Goal: Information Seeking & Learning: Learn about a topic

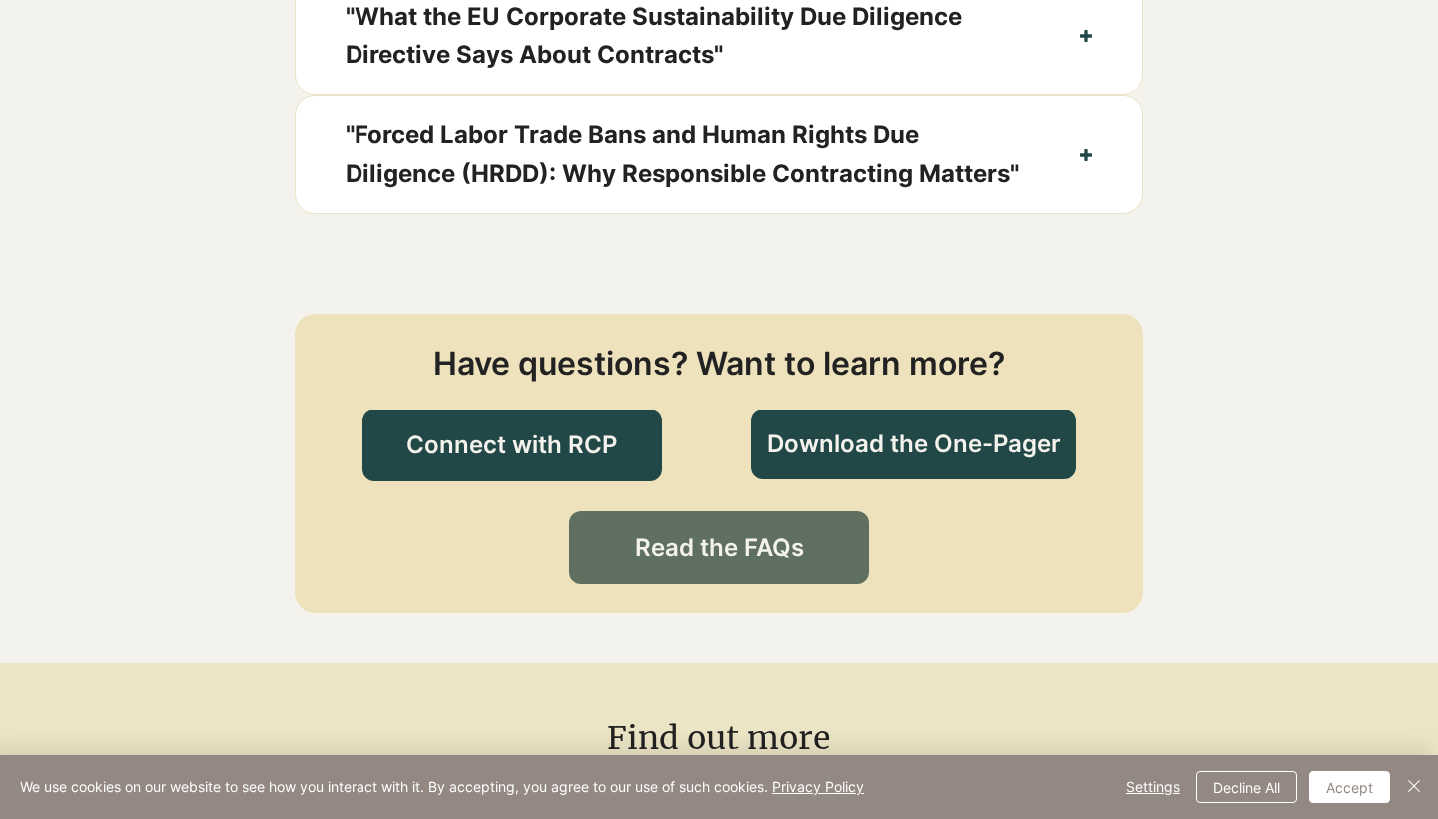
scroll to position [2180, 0]
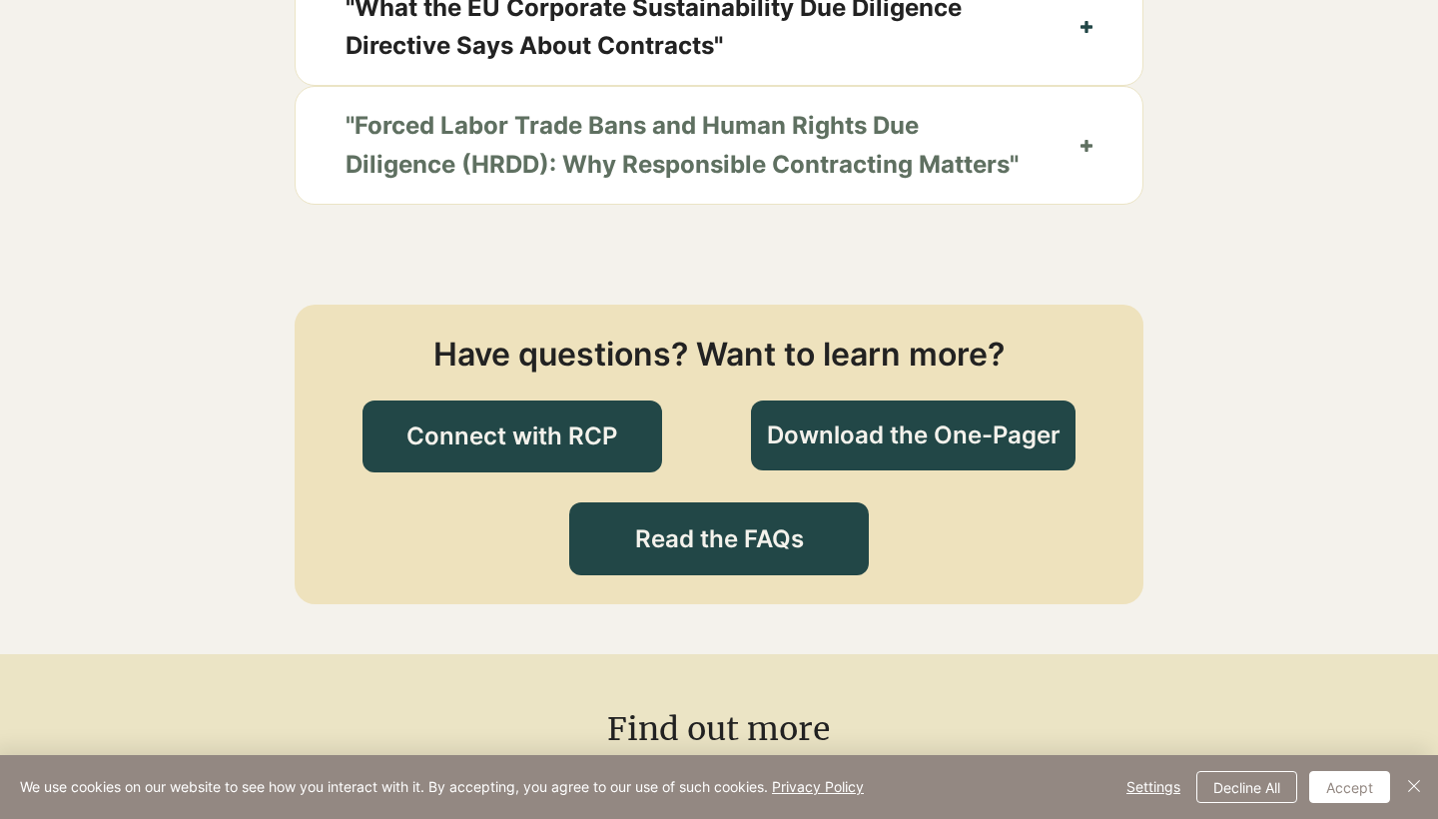
click at [763, 184] on span ""Forced Labor Trade Bans and Human Rights Due Diligence (HRDD): Why Responsible…" at bounding box center [688, 145] width 685 height 77
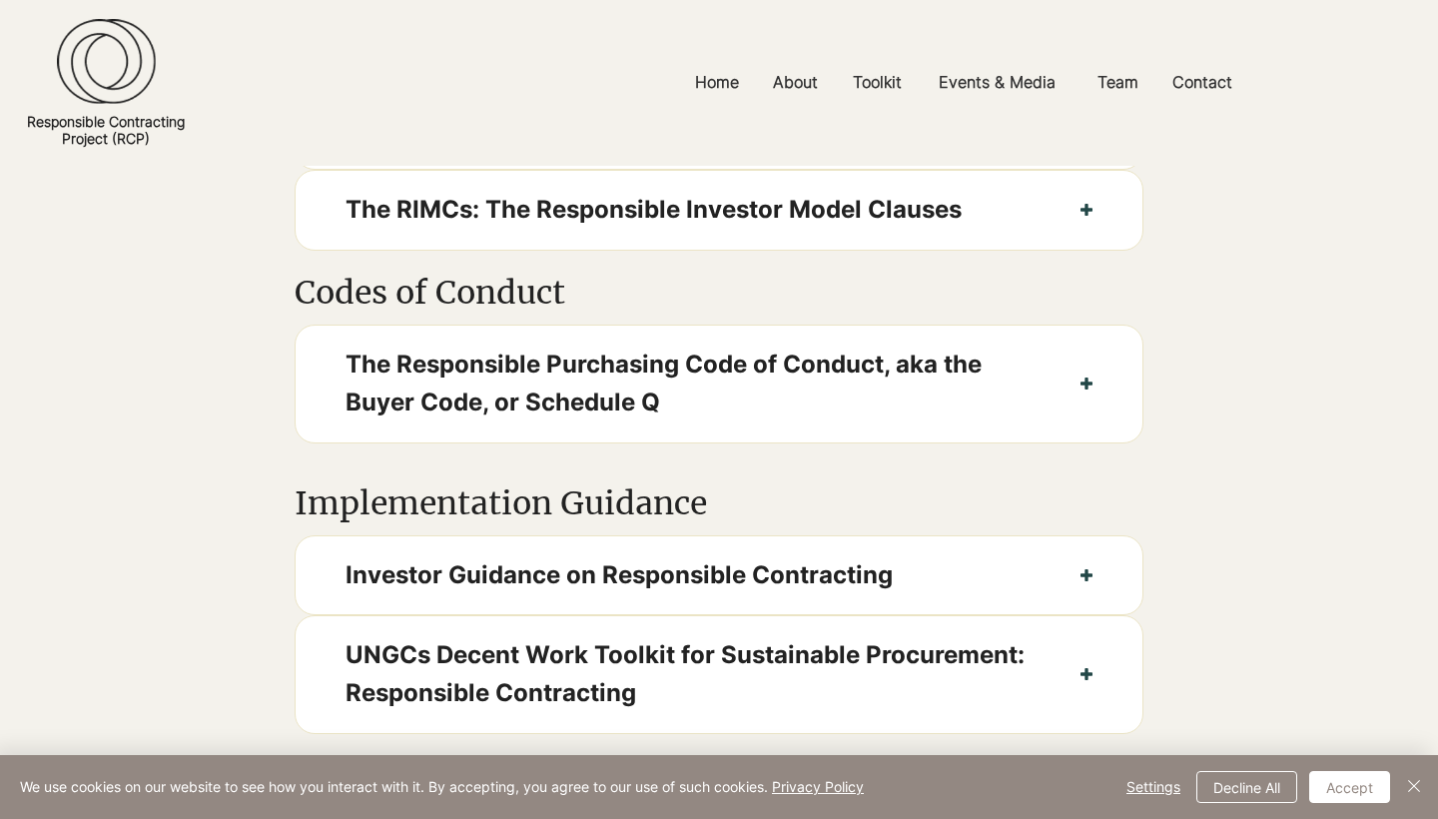
scroll to position [1317, 0]
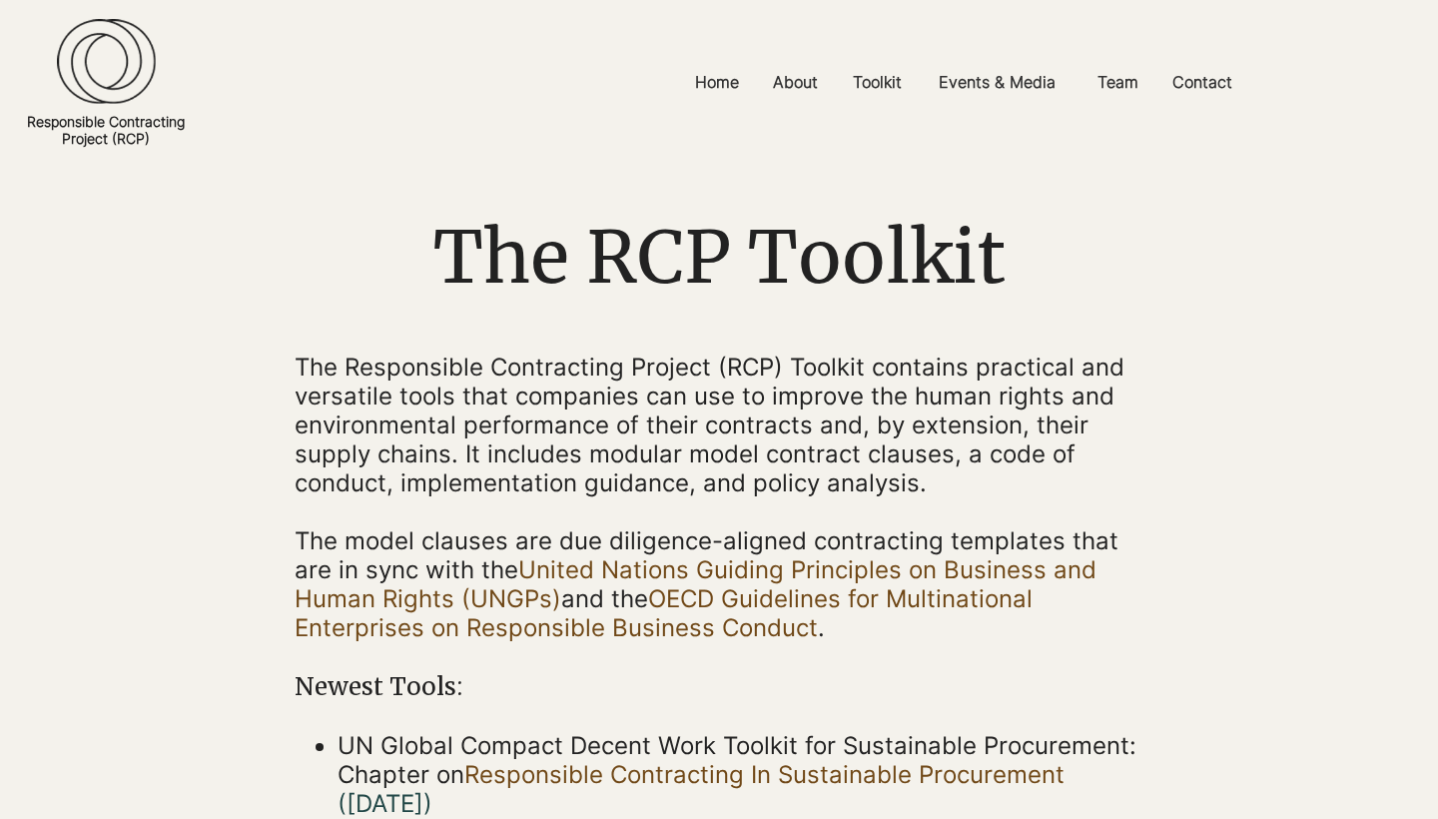
scroll to position [143, 0]
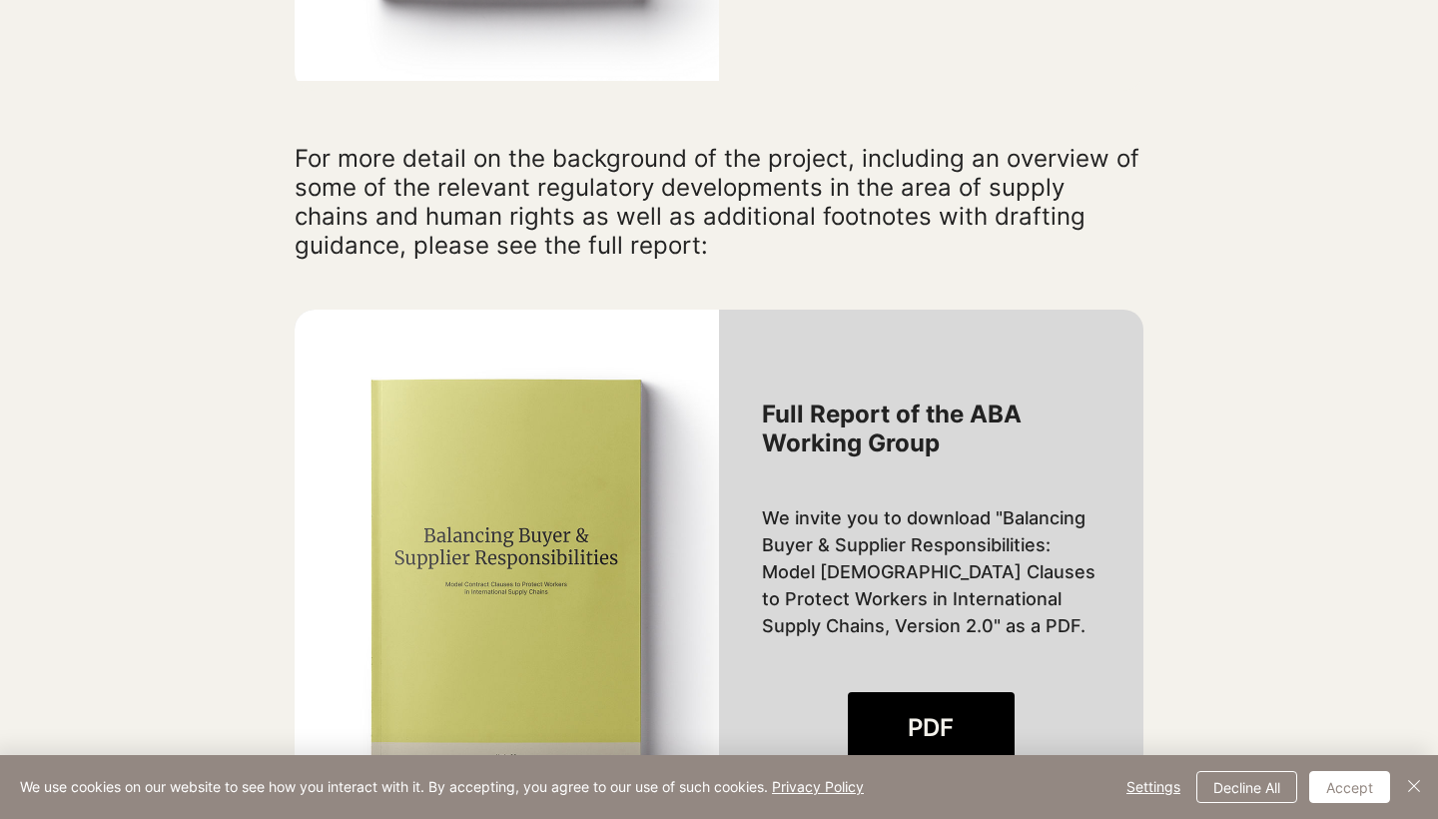
scroll to position [2142, 0]
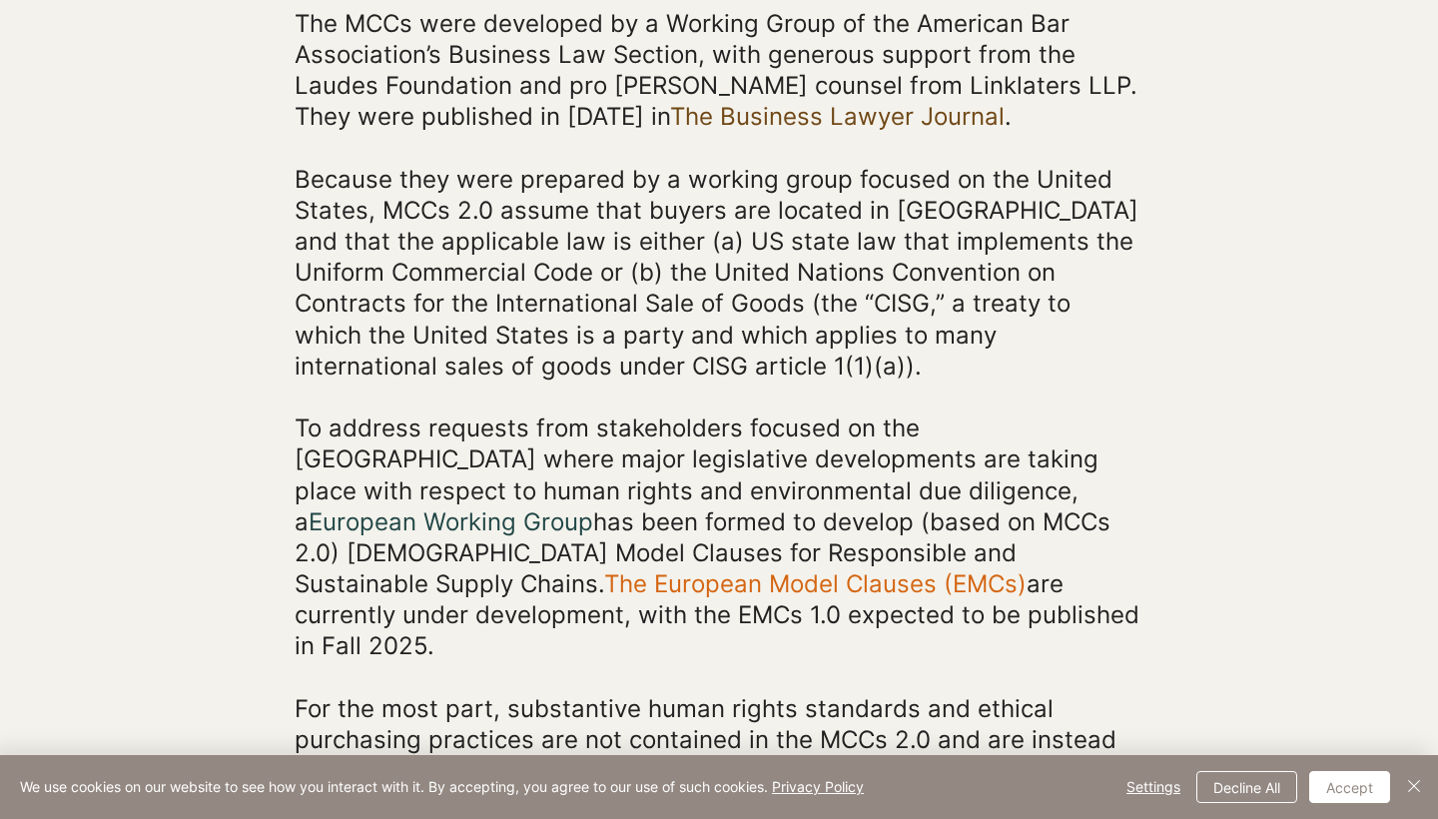
scroll to position [679, 0]
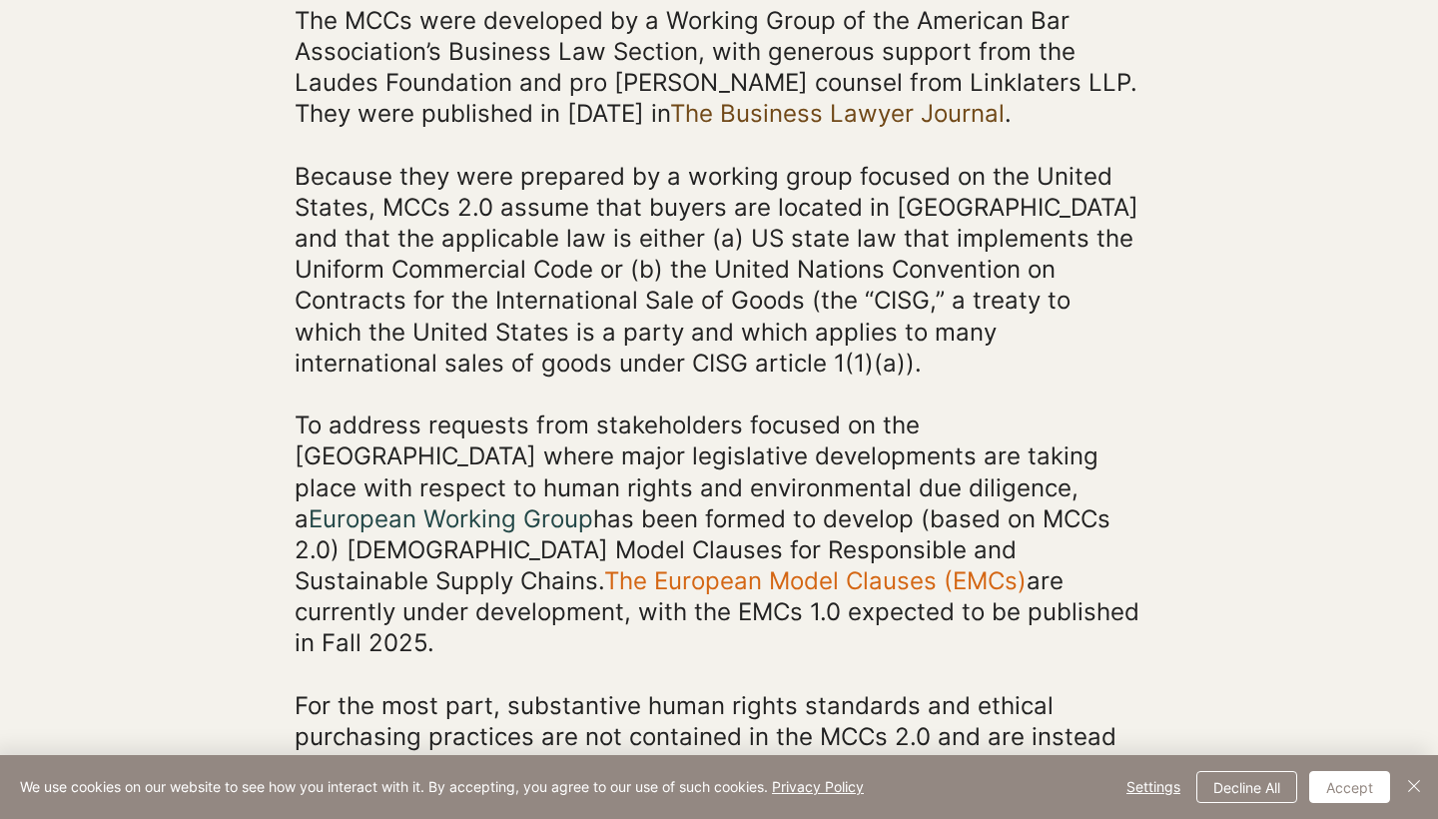
click at [604, 595] on link "The European Model Clauses (EMCs)" at bounding box center [815, 580] width 423 height 29
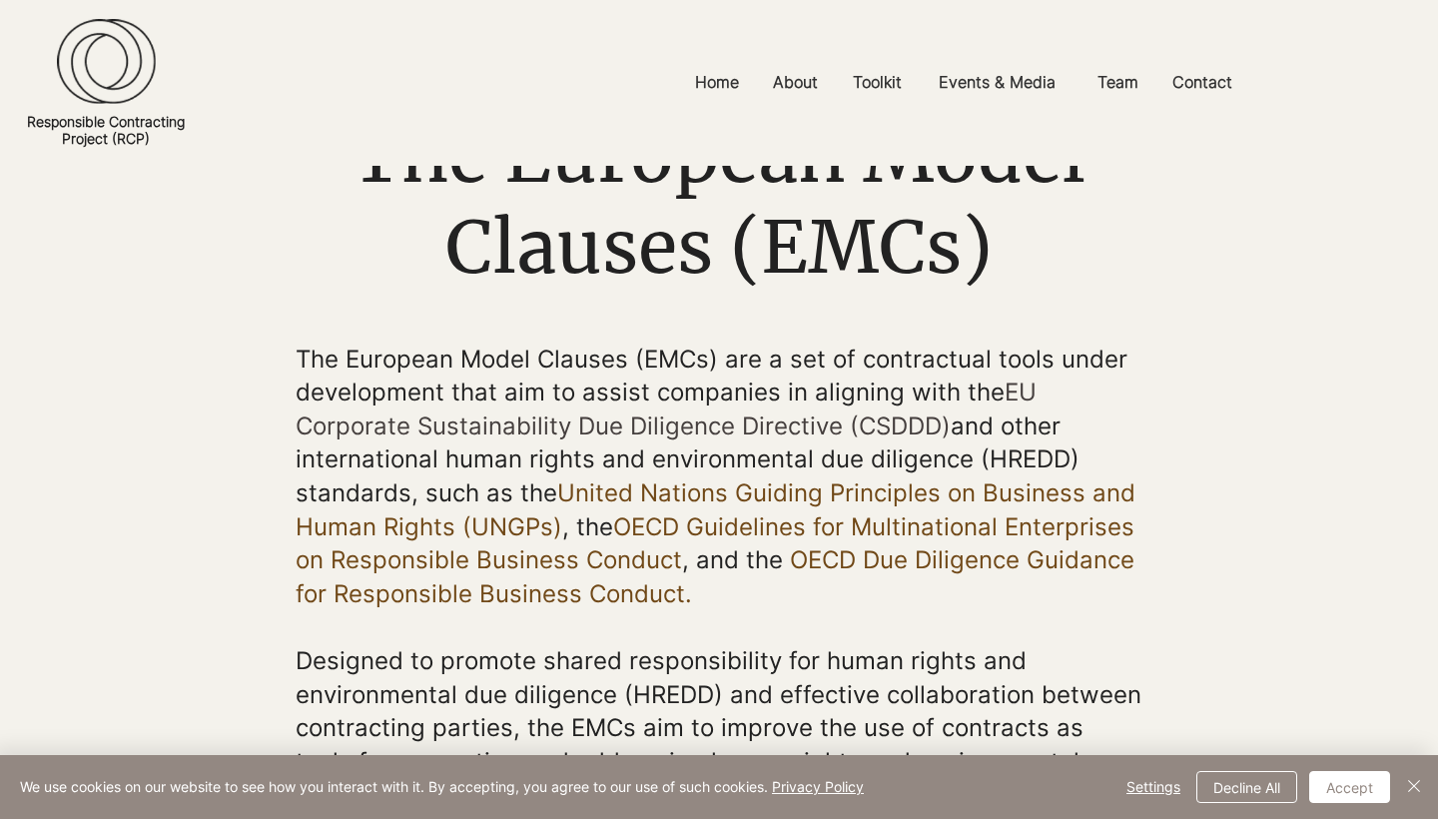
scroll to position [158, 0]
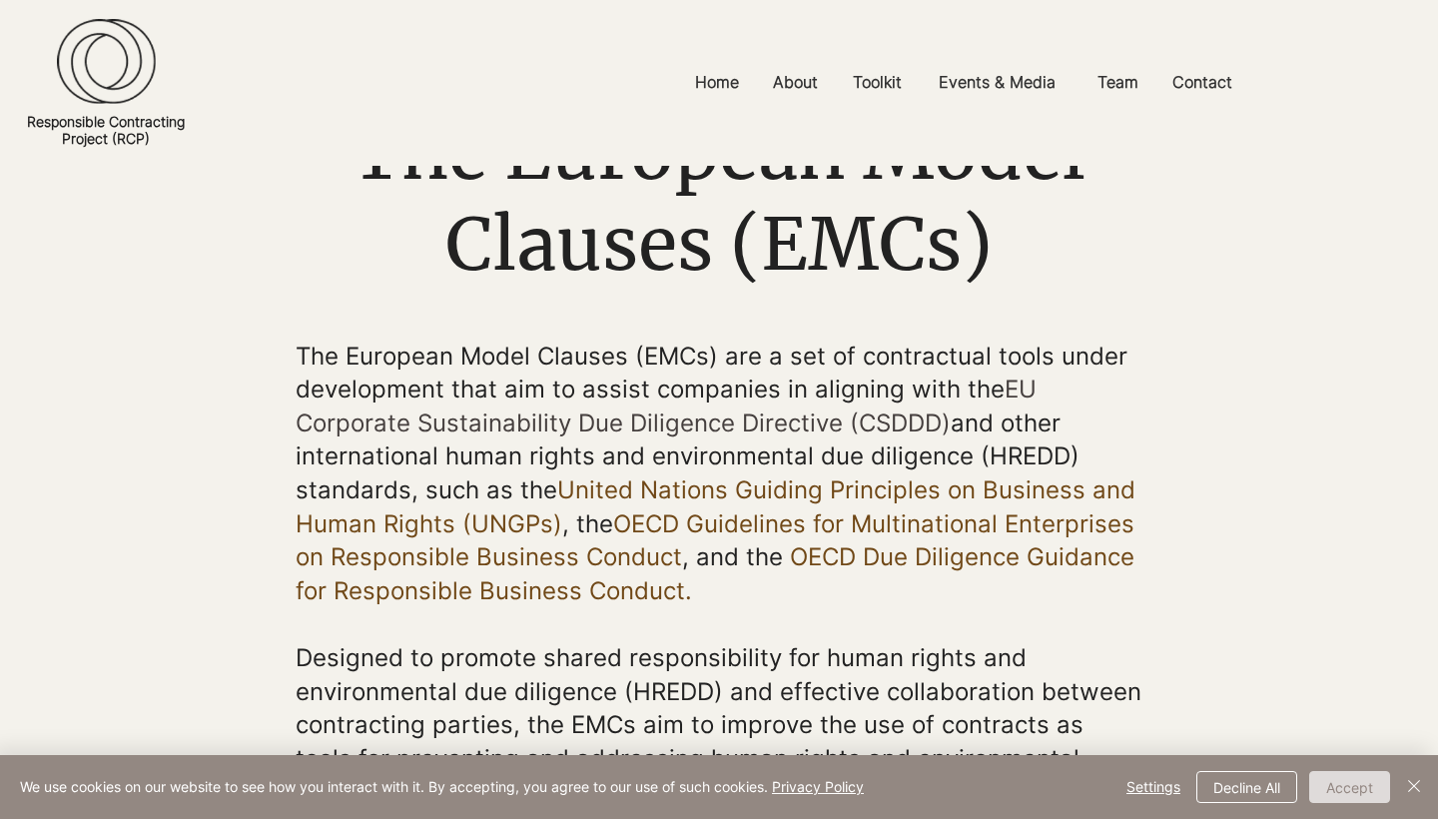
click at [1354, 792] on button "Accept" at bounding box center [1349, 787] width 81 height 32
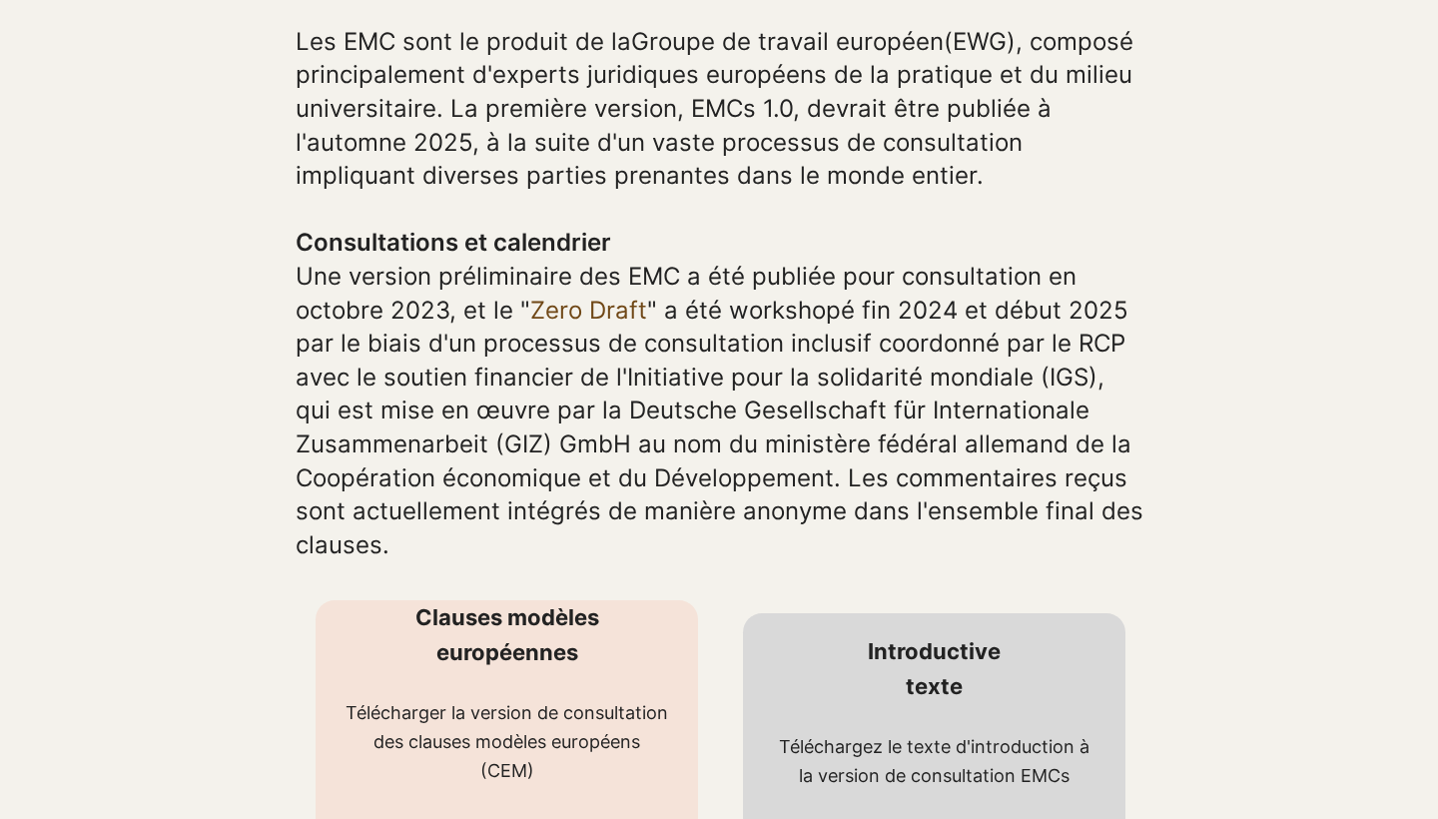
scroll to position [1112, 0]
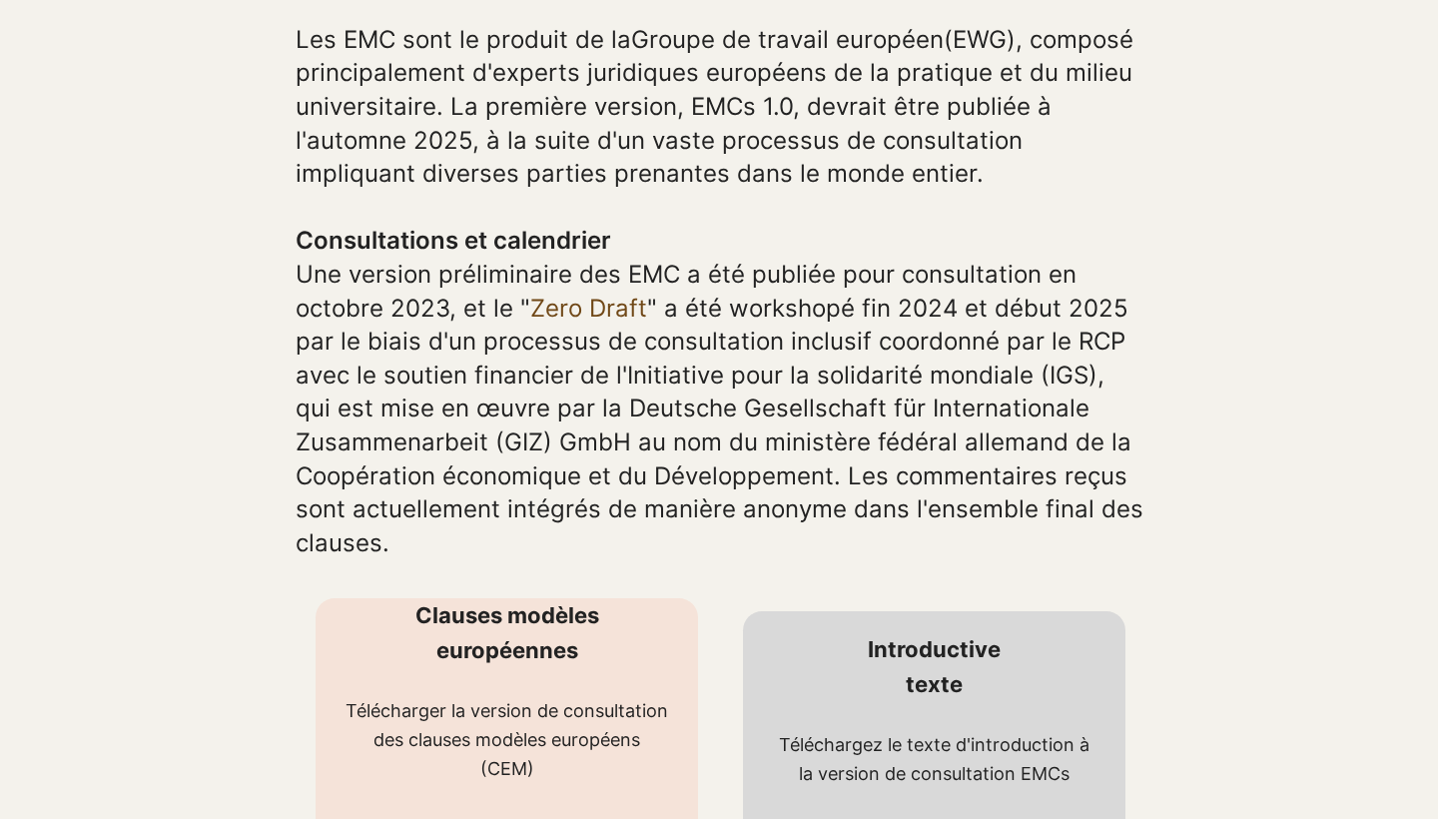
click at [566, 315] on link "Zero Draft" at bounding box center [588, 308] width 117 height 29
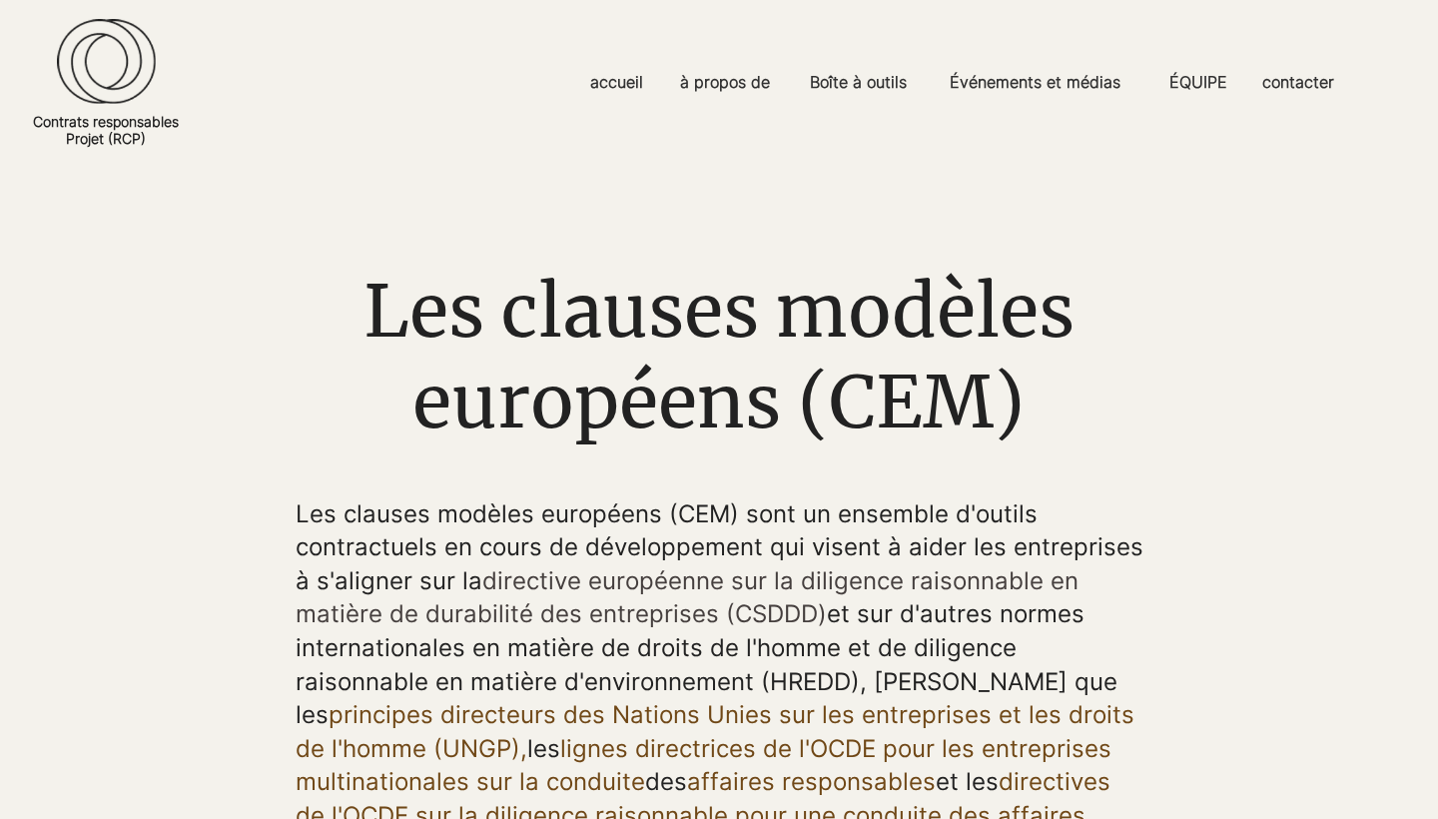
scroll to position [0, 0]
